Goal: Task Accomplishment & Management: Use online tool/utility

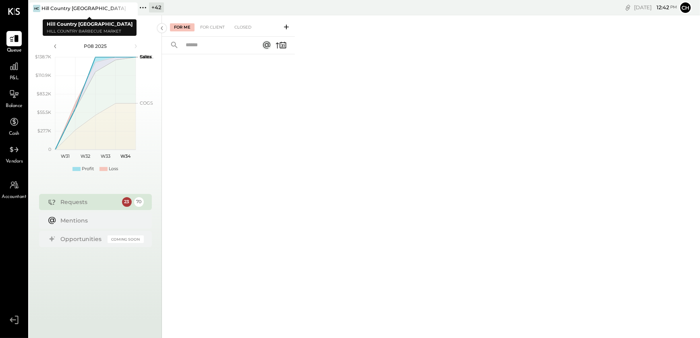
click at [133, 9] on icon at bounding box center [131, 9] width 10 height 10
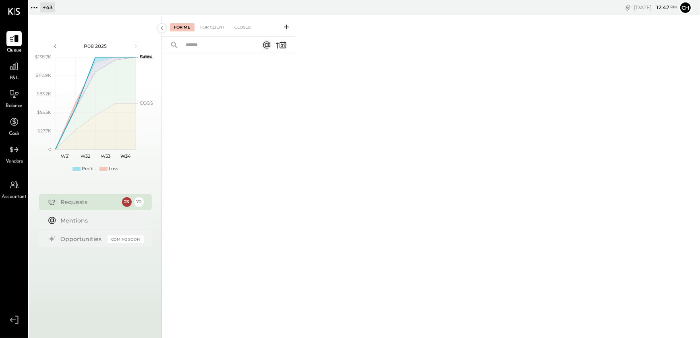
click at [35, 8] on icon at bounding box center [34, 7] width 10 height 10
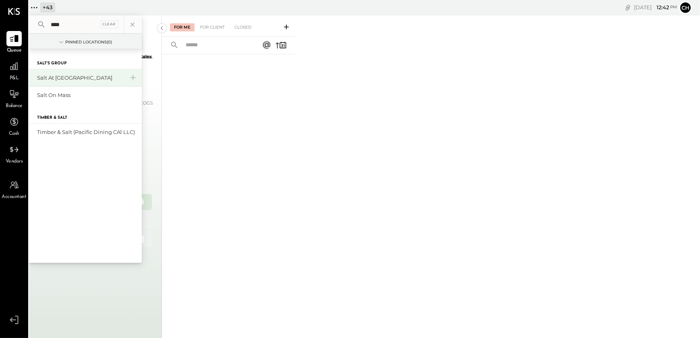
type input "****"
click at [58, 77] on div "Salt at [GEOGRAPHIC_DATA]" at bounding box center [80, 78] width 87 height 8
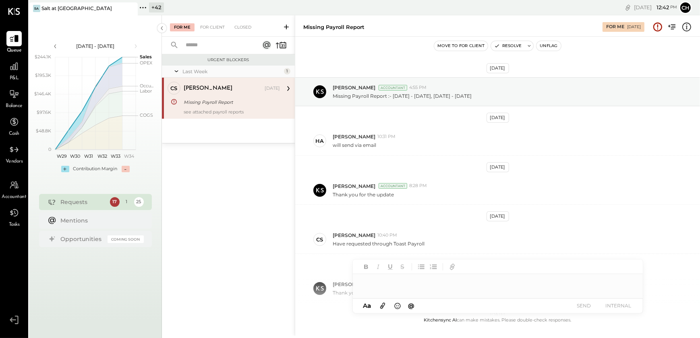
scroll to position [116, 0]
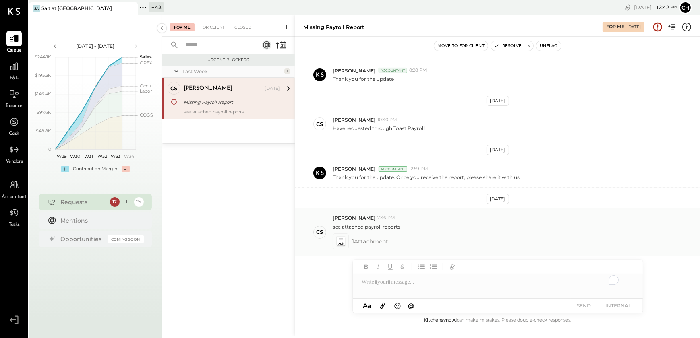
click at [340, 238] on icon at bounding box center [340, 241] width 8 height 9
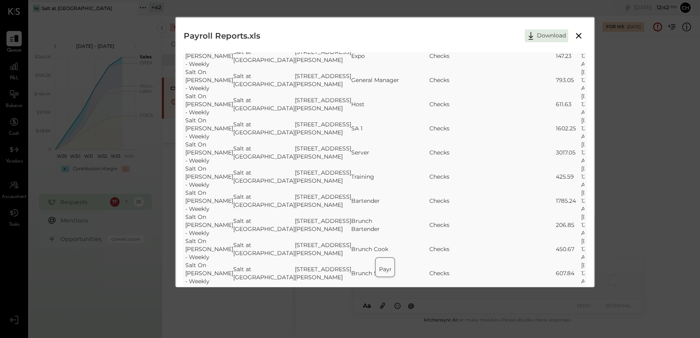
scroll to position [0, 0]
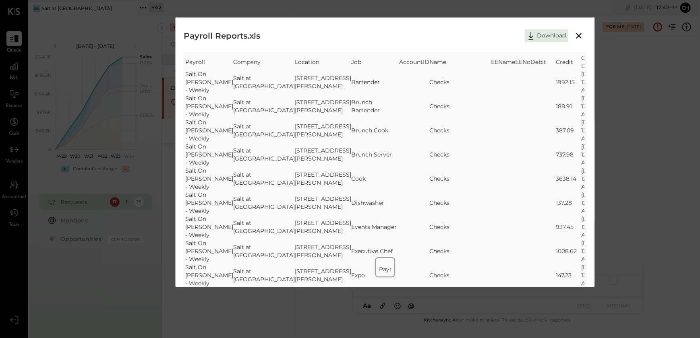
click at [580, 31] on icon at bounding box center [579, 36] width 10 height 10
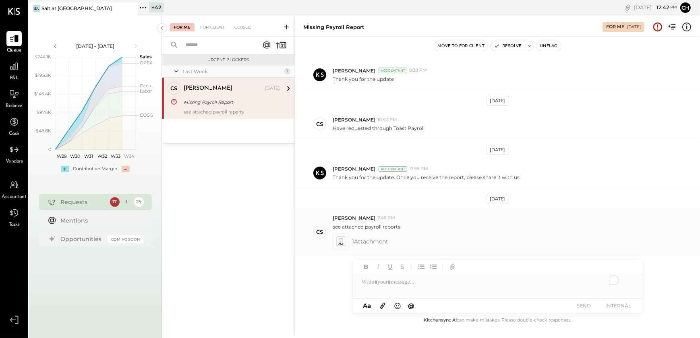
click at [339, 244] on icon at bounding box center [340, 241] width 8 height 9
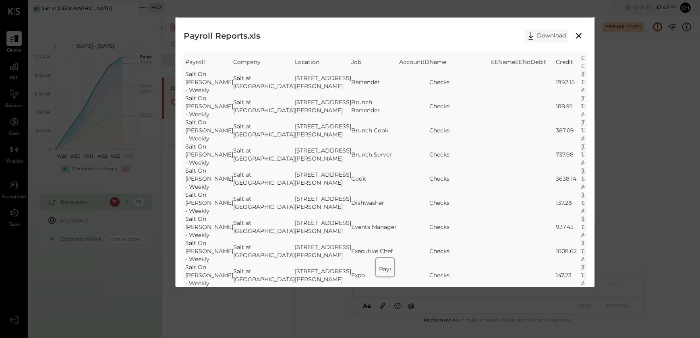
click at [535, 35] on icon at bounding box center [530, 36] width 12 height 12
click at [623, 88] on div "Payroll Reports.xls Download SheetJS Table Export Payroll Company Location Job …" at bounding box center [350, 169] width 700 height 338
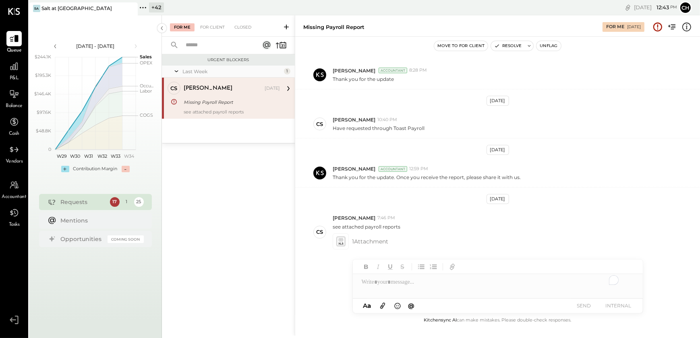
click at [577, 35] on div "Missing Payroll Report For Me [DATE]" at bounding box center [497, 25] width 404 height 21
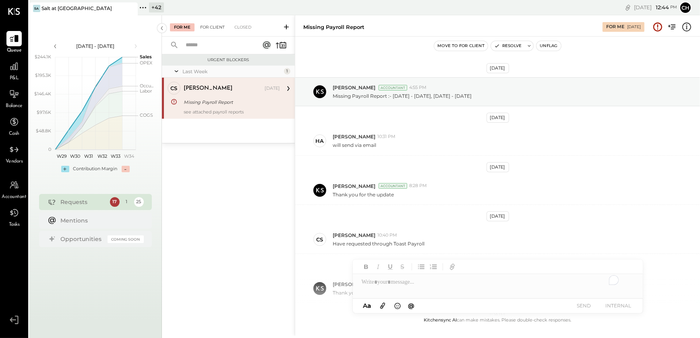
click at [213, 28] on div "For Client" at bounding box center [212, 27] width 33 height 8
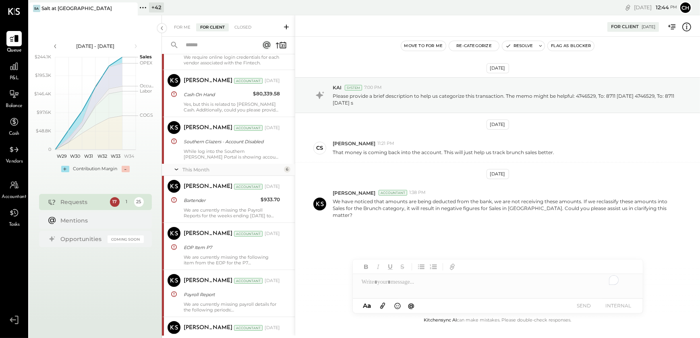
scroll to position [219, 0]
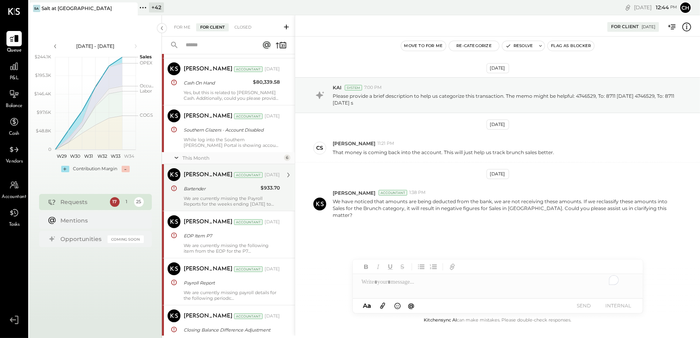
click at [196, 201] on div "We are currently missing the Payroll Reports for the weeks ending [DATE] to [DA…" at bounding box center [232, 201] width 96 height 11
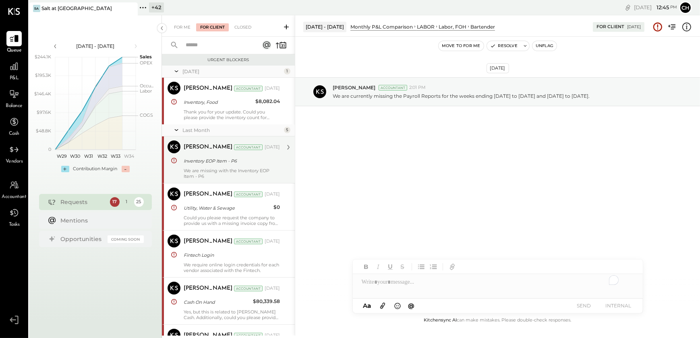
click at [207, 175] on div "We are missing with the Inventory EOP Item - P6" at bounding box center [232, 173] width 96 height 11
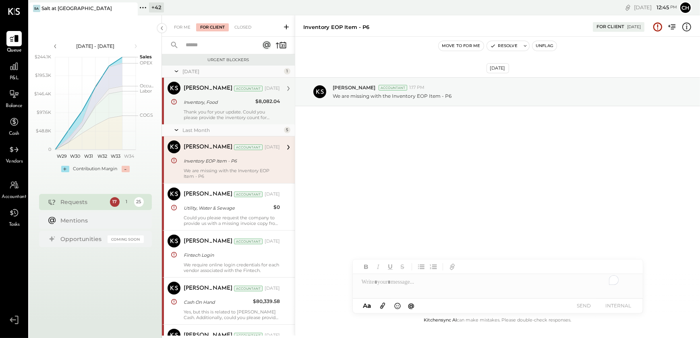
click at [210, 124] on div "[PERSON_NAME] Accountant [PERSON_NAME] Accountant [DATE] Inventory, Food $8,082…" at bounding box center [228, 101] width 133 height 47
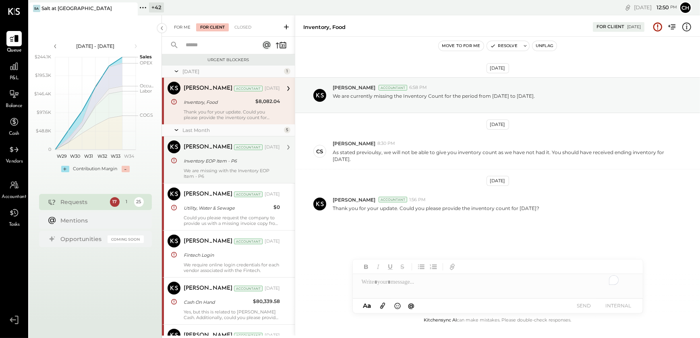
click at [182, 29] on div "For Me" at bounding box center [182, 27] width 25 height 8
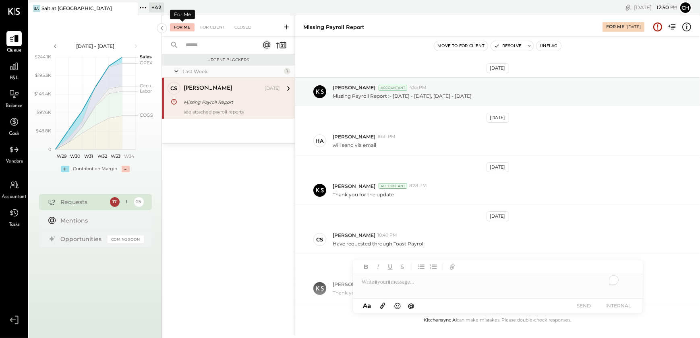
scroll to position [116, 0]
